Goal: Task Accomplishment & Management: Manage account settings

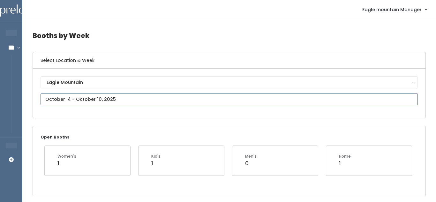
click at [102, 99] on input "text" at bounding box center [229, 99] width 377 height 12
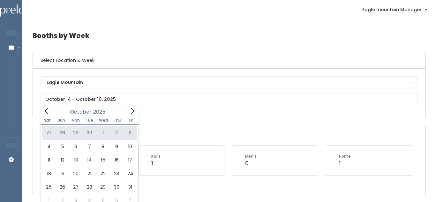
click at [239, 134] on div "Open Booths Women's 1 Kid's 1 Men's 0 Home 1" at bounding box center [229, 161] width 393 height 70
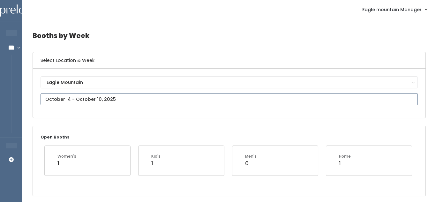
click at [221, 99] on input "text" at bounding box center [229, 99] width 377 height 12
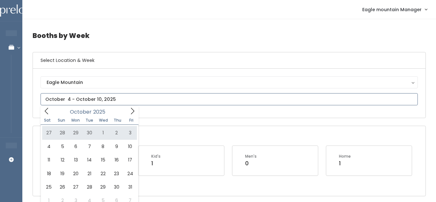
type input "September 27 to October 3"
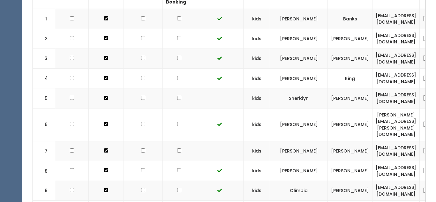
scroll to position [221, 0]
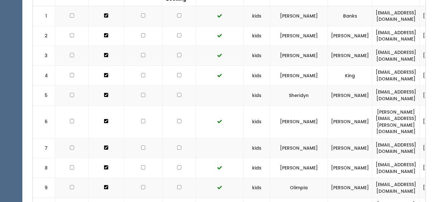
click at [177, 94] on input "checkbox" at bounding box center [179, 95] width 4 height 4
checkbox input "true"
click at [177, 146] on input "checkbox" at bounding box center [179, 148] width 4 height 4
checkbox input "true"
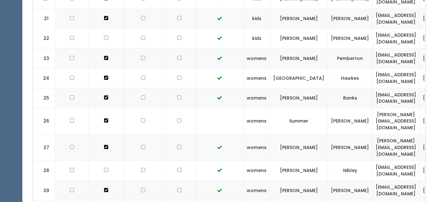
click at [177, 118] on input "checkbox" at bounding box center [179, 120] width 4 height 4
checkbox input "true"
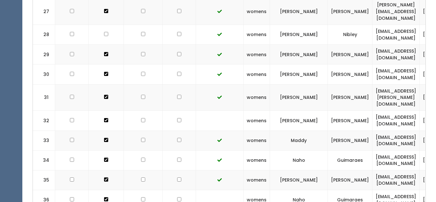
scroll to position [797, 0]
click at [177, 118] on input "checkbox" at bounding box center [179, 120] width 4 height 4
checkbox input "true"
click at [177, 198] on input "checkbox" at bounding box center [179, 200] width 4 height 4
checkbox input "true"
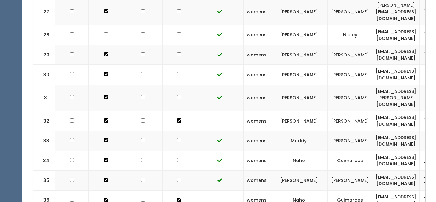
checkbox input "true"
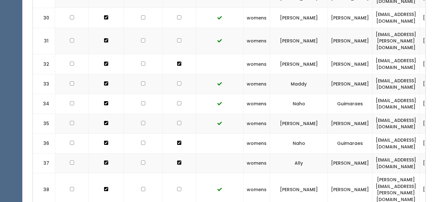
scroll to position [855, 0]
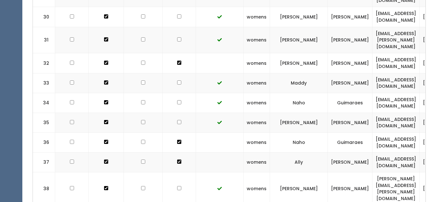
checkbox input "true"
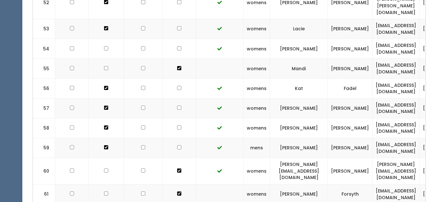
scroll to position [1355, 0]
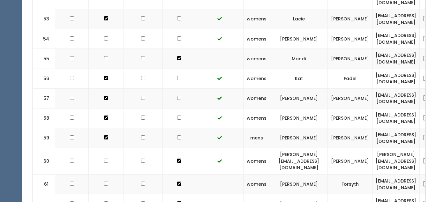
checkbox input "true"
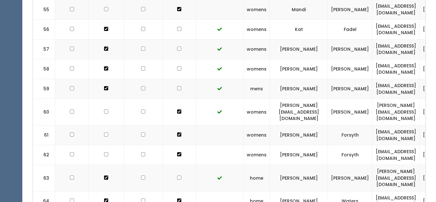
scroll to position [1410, 0]
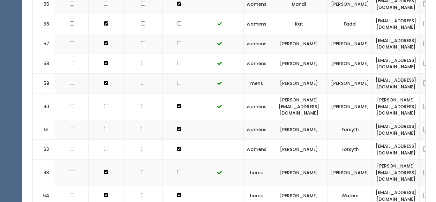
checkbox input "true"
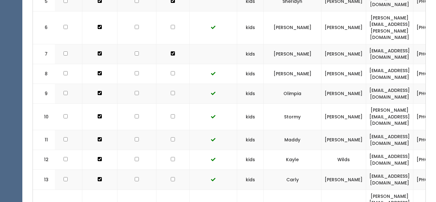
scroll to position [316, 0]
